Goal: Task Accomplishment & Management: Use online tool/utility

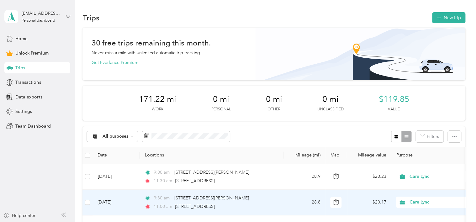
scroll to position [99, 0]
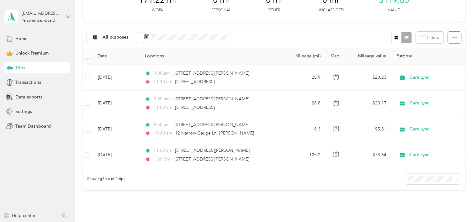
click at [453, 36] on icon "button" at bounding box center [454, 37] width 4 height 4
click at [444, 48] on span "Select all" at bounding box center [445, 48] width 17 height 5
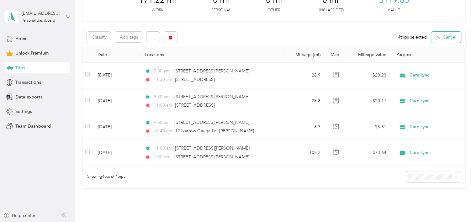
click at [442, 34] on button "Cancel" at bounding box center [446, 37] width 30 height 11
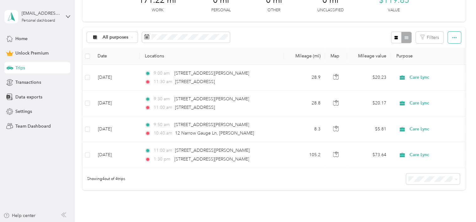
click at [456, 38] on button "button" at bounding box center [453, 38] width 13 height 12
click at [441, 62] on span "Export" at bounding box center [443, 59] width 13 height 5
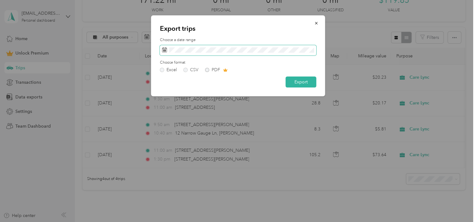
click at [166, 50] on icon at bounding box center [164, 49] width 5 height 5
click at [164, 47] on icon at bounding box center [164, 49] width 5 height 5
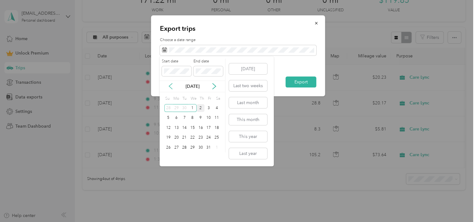
click at [170, 87] on icon at bounding box center [170, 86] width 3 height 6
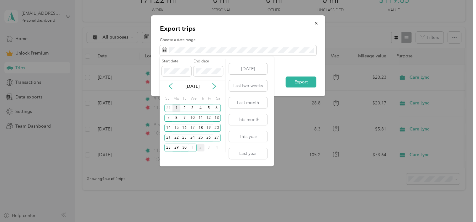
click at [174, 105] on div "1" at bounding box center [176, 108] width 8 height 8
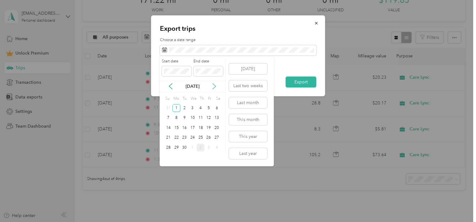
click at [214, 87] on icon at bounding box center [213, 86] width 3 height 6
click at [192, 107] on div "1" at bounding box center [192, 108] width 8 height 8
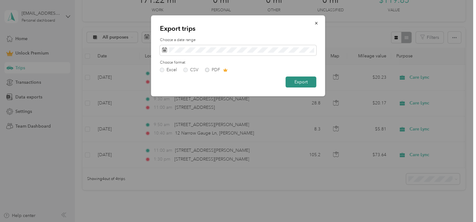
click at [297, 84] on button "Export" at bounding box center [300, 81] width 31 height 11
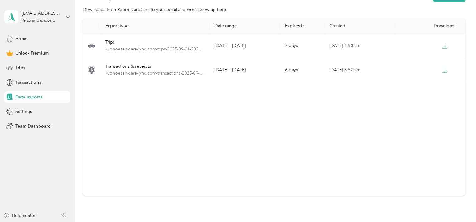
scroll to position [21, 0]
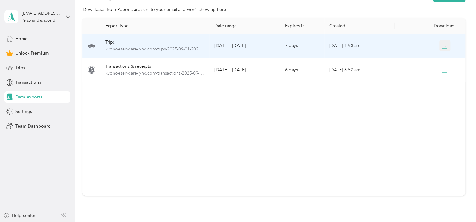
click at [441, 50] on button "button" at bounding box center [444, 45] width 11 height 11
